Goal: Task Accomplishment & Management: Manage account settings

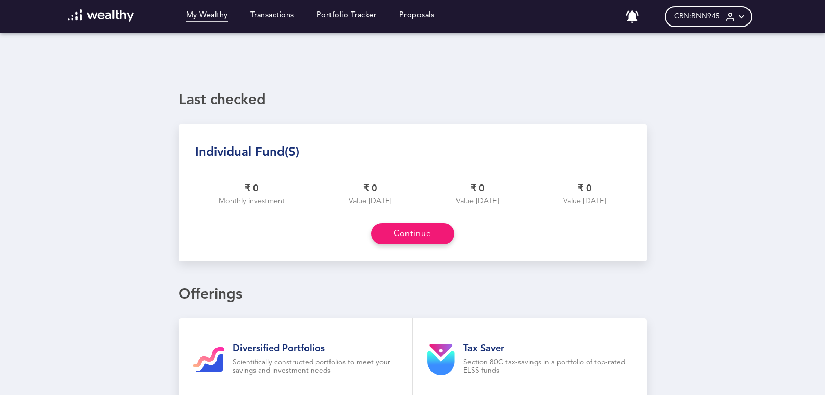
click at [720, 20] on span "CRN: BNN945" at bounding box center [697, 16] width 46 height 9
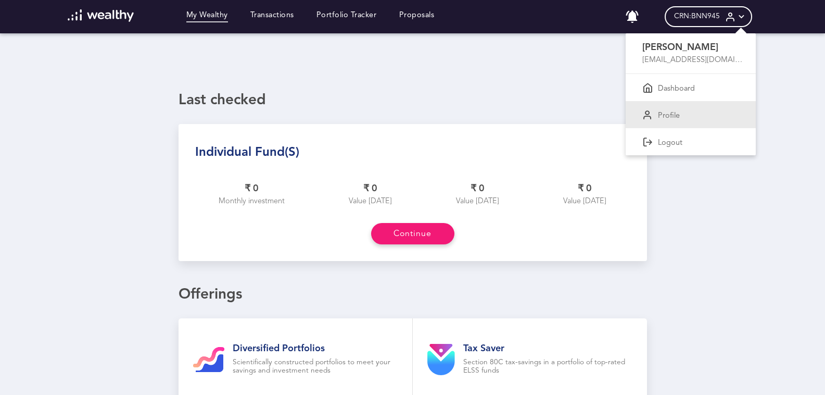
click at [681, 121] on div "Profile" at bounding box center [691, 114] width 130 height 27
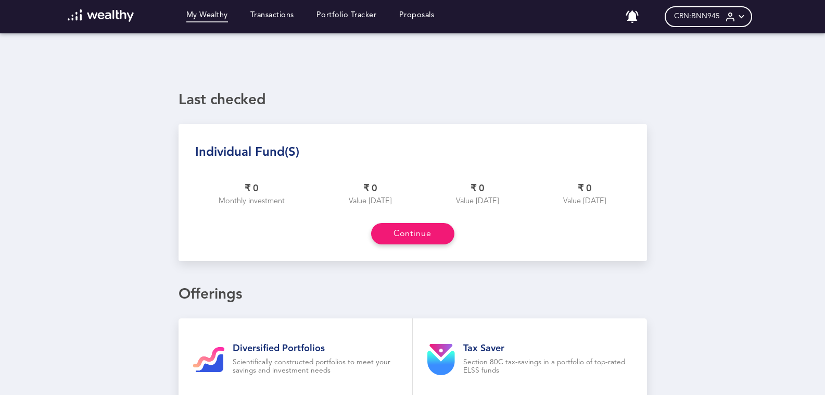
click at [723, 11] on div "CRN: BNN945" at bounding box center [708, 16] width 87 height 21
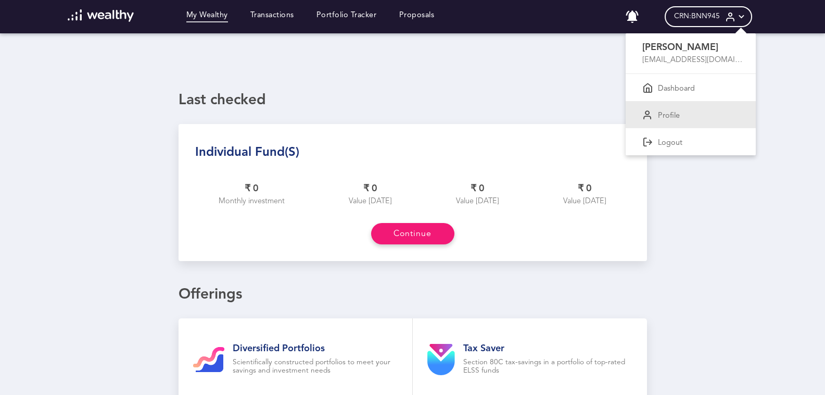
click at [679, 120] on div "Profile" at bounding box center [691, 114] width 130 height 27
